Goal: Transaction & Acquisition: Download file/media

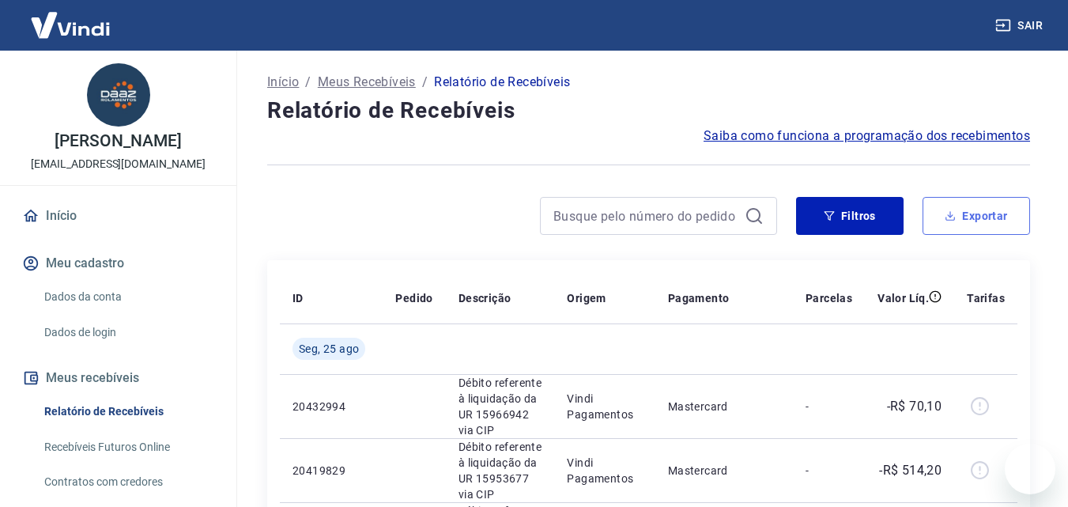
click at [968, 209] on button "Exportar" at bounding box center [977, 216] width 108 height 38
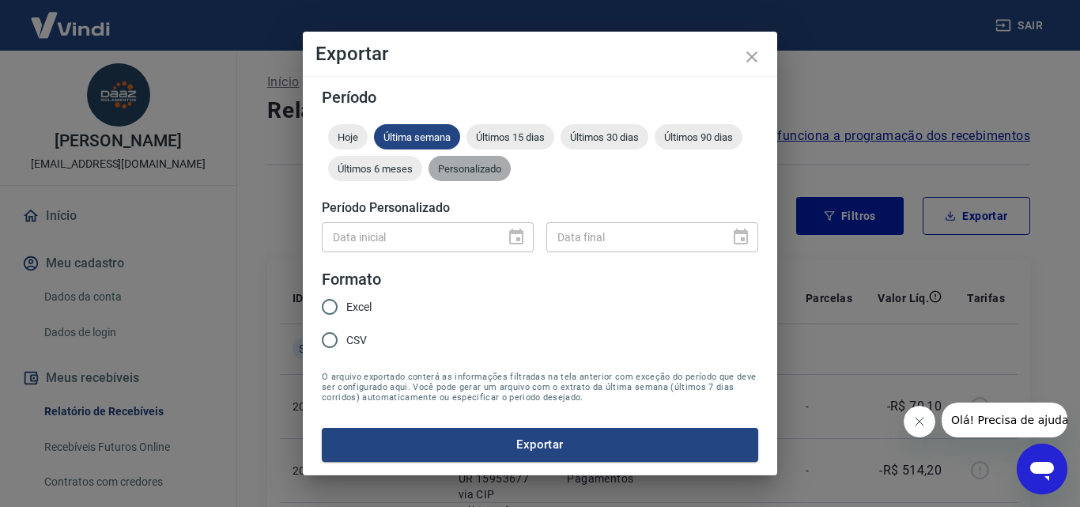
drag, startPoint x: 434, startPoint y: 163, endPoint x: 446, endPoint y: 165, distance: 12.1
click at [446, 165] on span "Personalizado" at bounding box center [469, 169] width 82 height 12
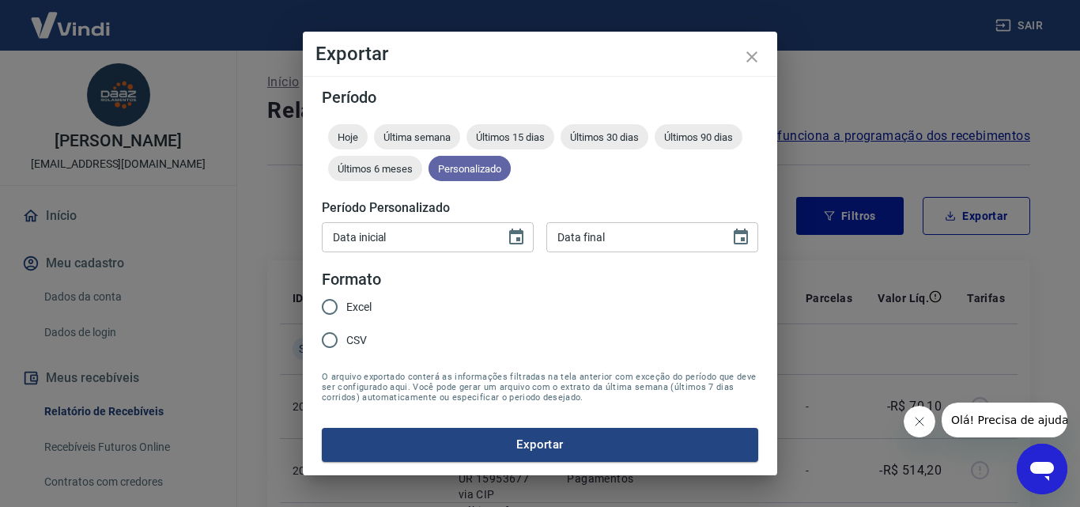
click at [446, 165] on span "Personalizado" at bounding box center [469, 169] width 82 height 12
click at [520, 240] on icon "Choose date" at bounding box center [516, 236] width 14 height 16
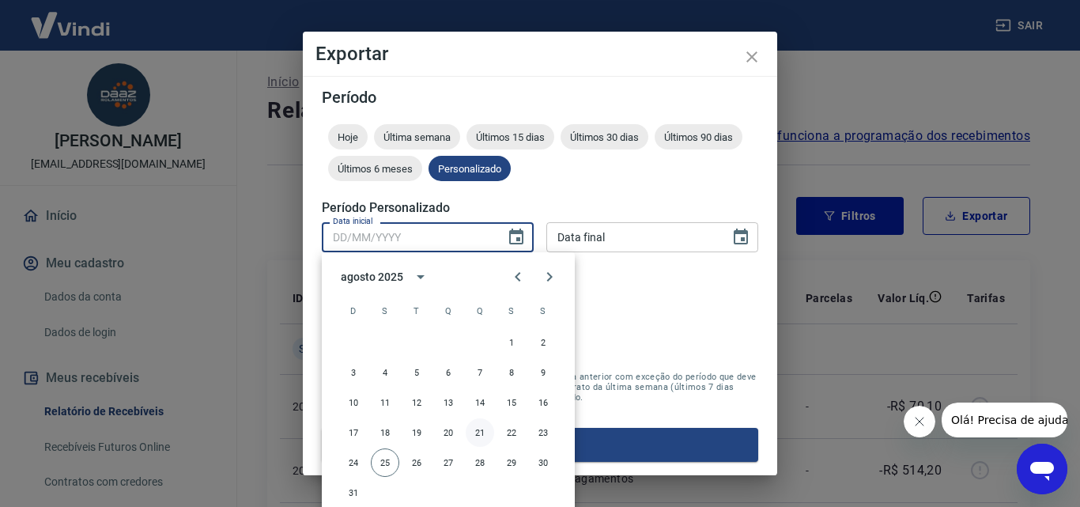
click at [480, 429] on button "21" at bounding box center [480, 432] width 28 height 28
type input "[DATE]"
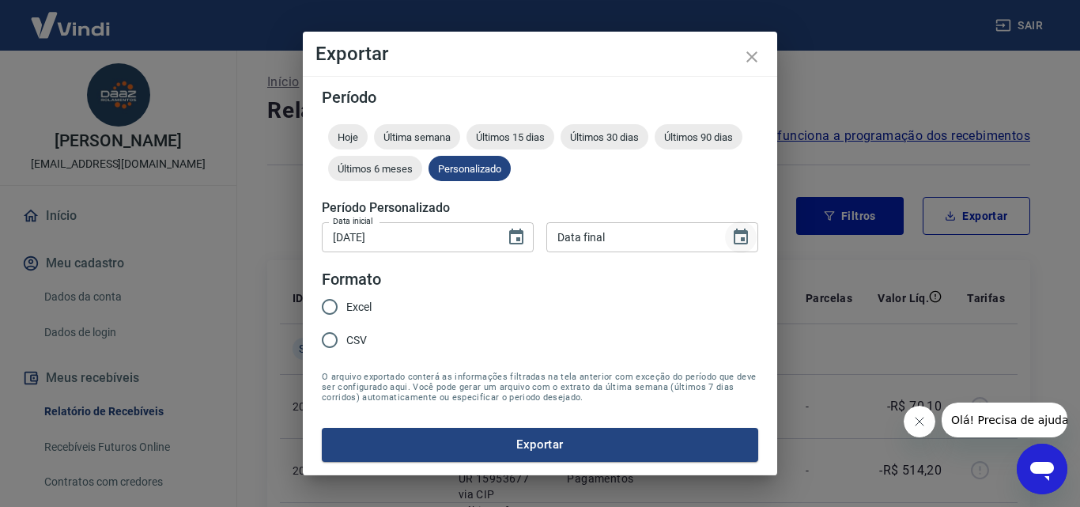
click at [737, 235] on icon "Choose date" at bounding box center [740, 237] width 19 height 19
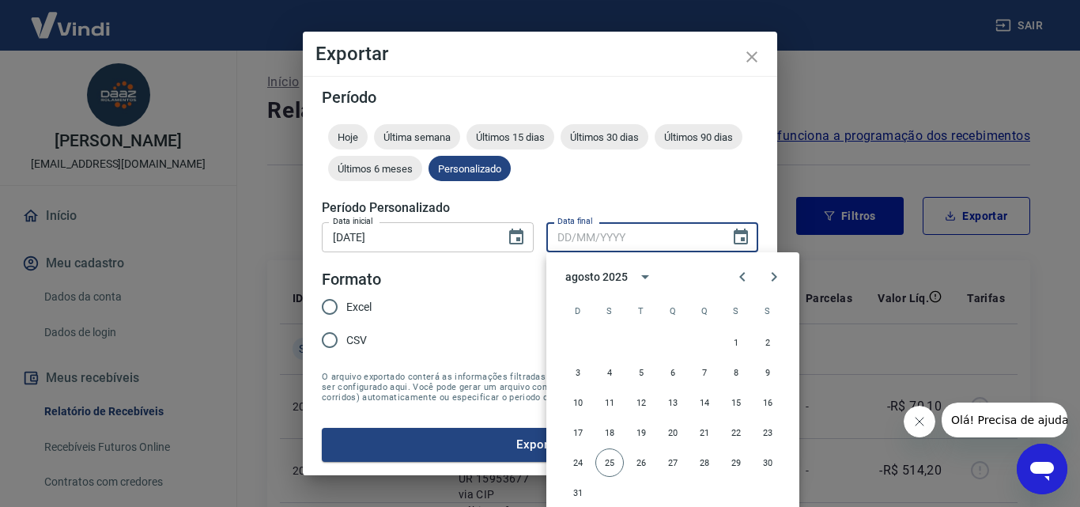
drag, startPoint x: 606, startPoint y: 462, endPoint x: 406, endPoint y: 353, distance: 228.5
click at [606, 462] on button "25" at bounding box center [609, 462] width 28 height 28
type input "[DATE]"
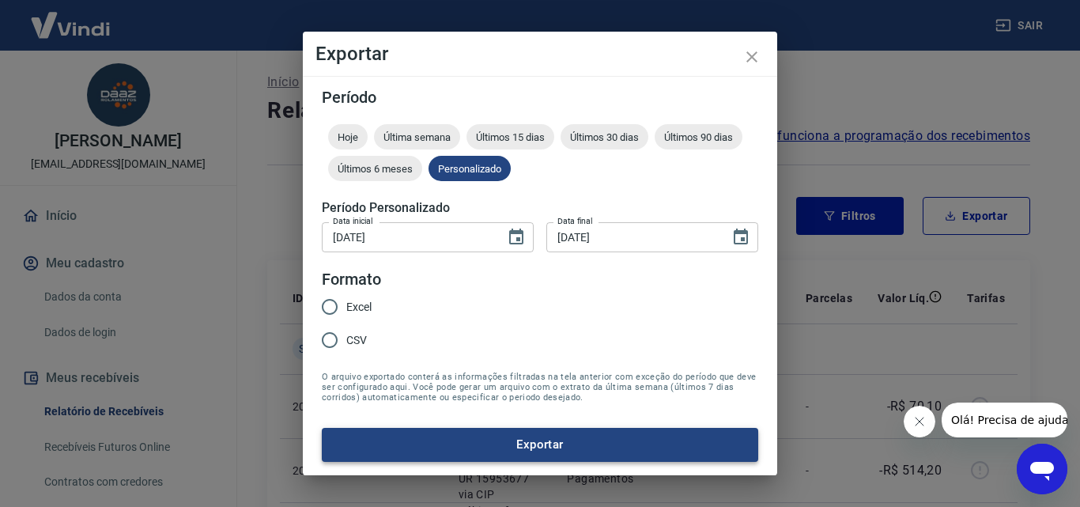
click at [338, 307] on input "Excel" at bounding box center [329, 306] width 33 height 33
radio input "true"
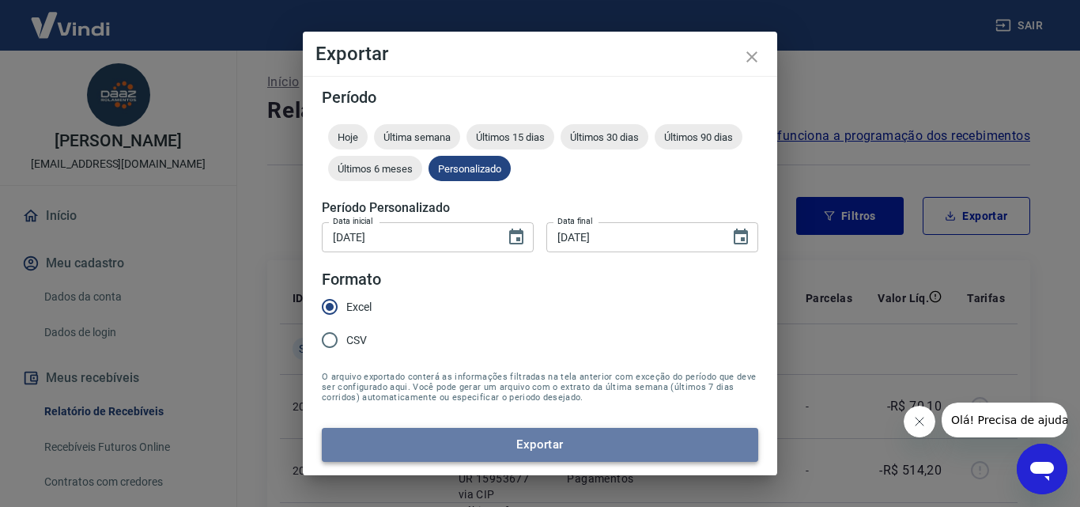
click at [565, 447] on button "Exportar" at bounding box center [540, 444] width 436 height 33
